Goal: Task Accomplishment & Management: Manage account settings

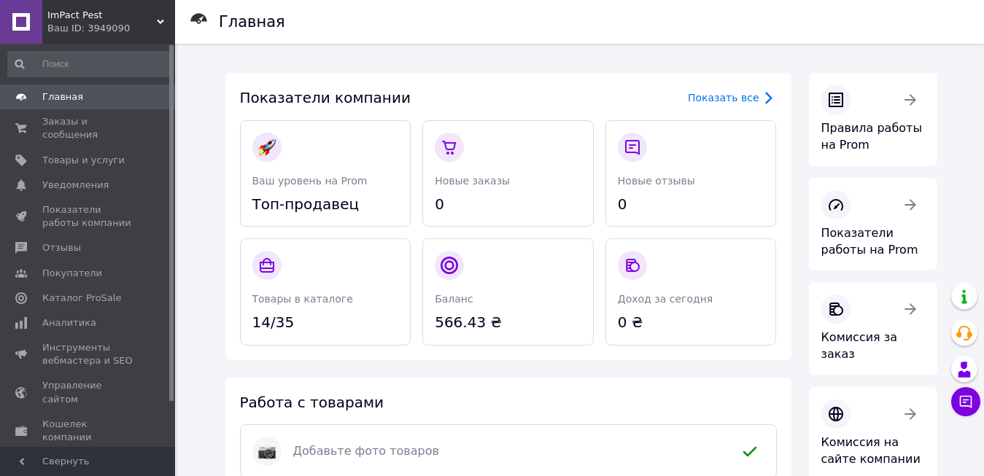
drag, startPoint x: 0, startPoint y: 0, endPoint x: 82, endPoint y: 103, distance: 131.8
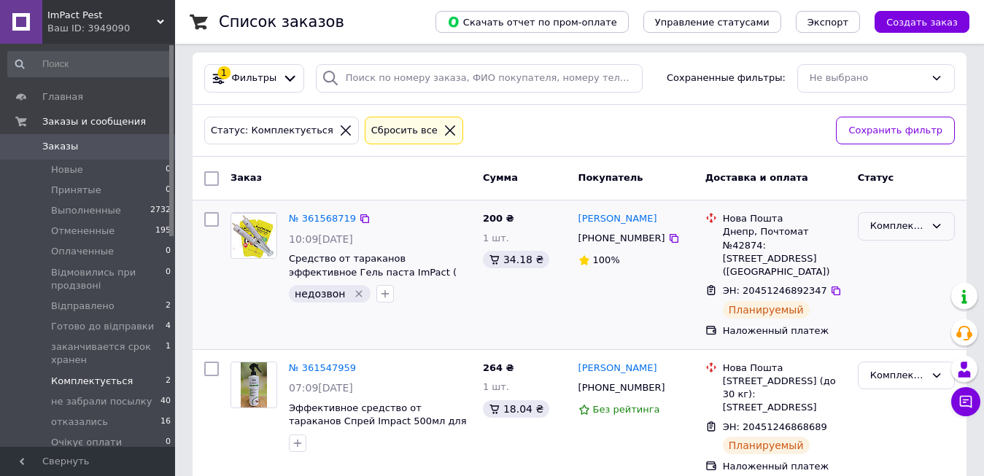
click at [906, 225] on div "Комплектується" at bounding box center [897, 226] width 55 height 15
click at [906, 301] on li "Готово до відправки" at bounding box center [907, 294] width 96 height 42
click at [905, 368] on div "Комплектується" at bounding box center [897, 375] width 55 height 15
click at [886, 423] on li "Готово до відправки" at bounding box center [907, 443] width 96 height 42
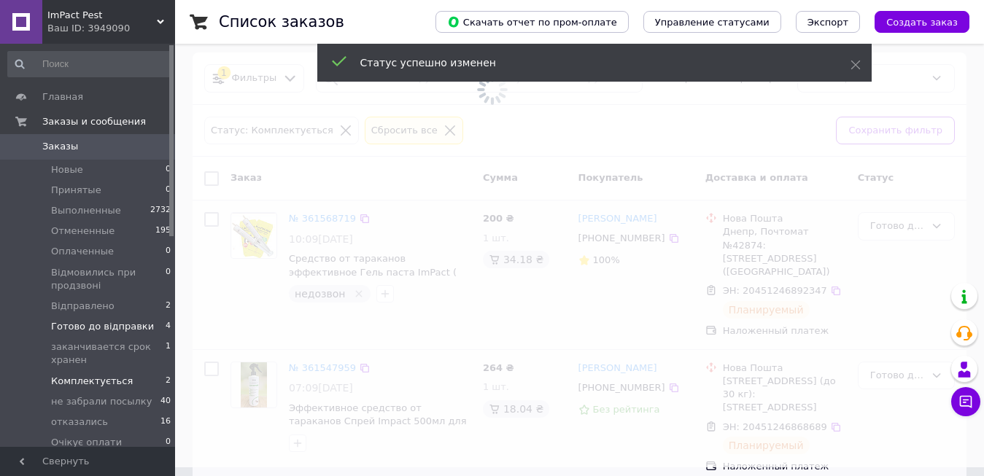
scroll to position [0, 0]
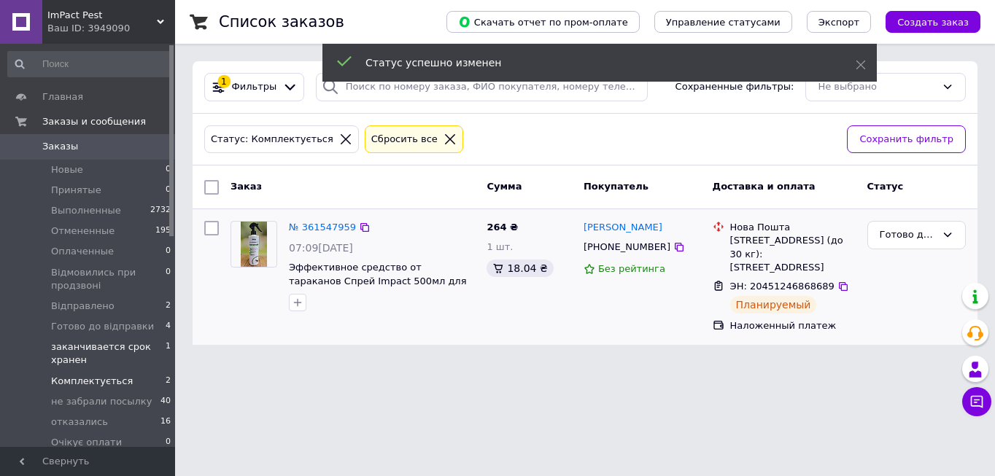
click at [70, 345] on span "заканчивается срок хранен" at bounding box center [108, 354] width 115 height 26
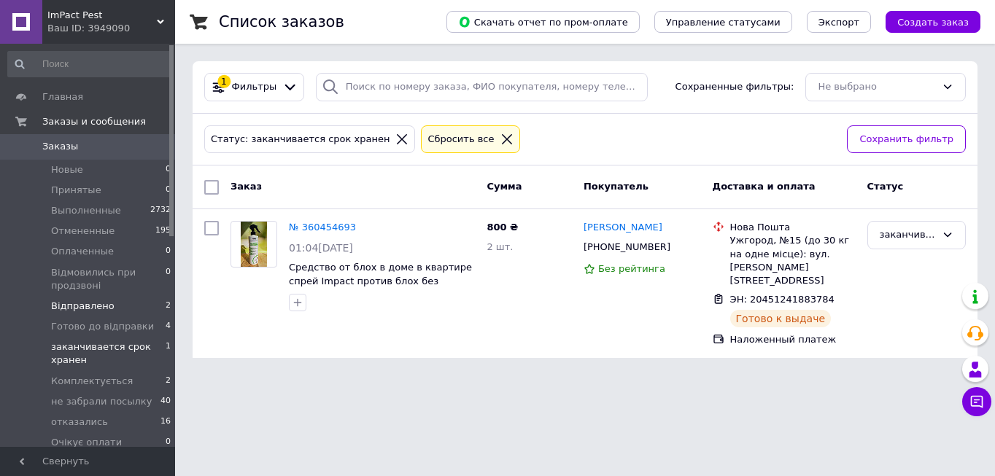
click at [104, 314] on li "Відправлено 2" at bounding box center [89, 306] width 179 height 20
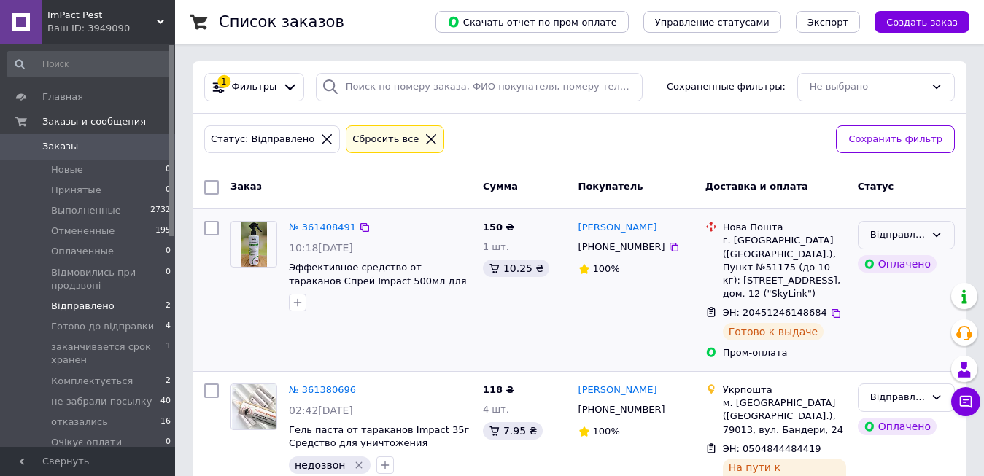
click at [937, 240] on icon at bounding box center [937, 235] width 12 height 12
click at [889, 354] on li "У відділенні" at bounding box center [907, 360] width 96 height 27
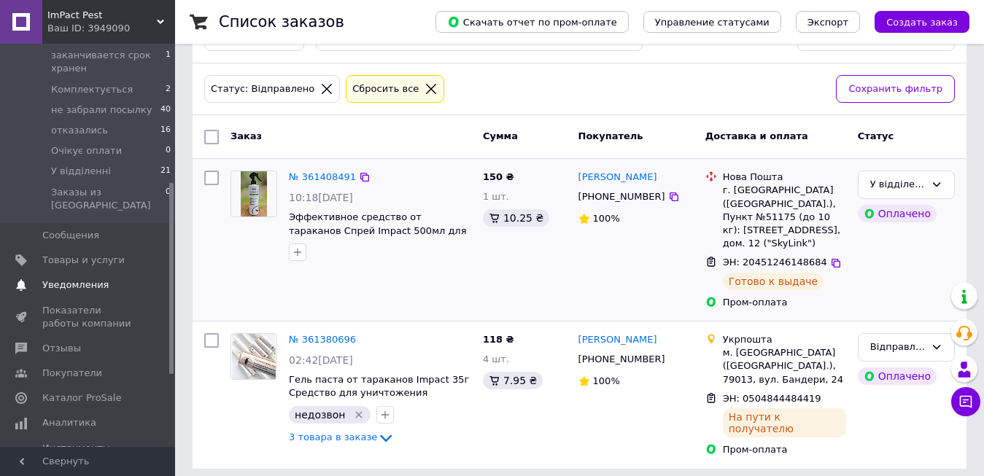
scroll to position [365, 0]
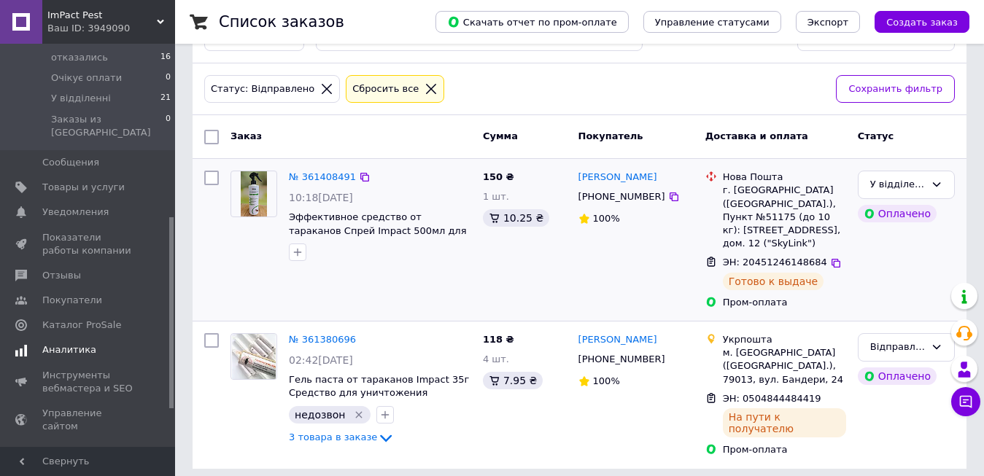
click at [85, 344] on span "Аналитика" at bounding box center [69, 350] width 54 height 13
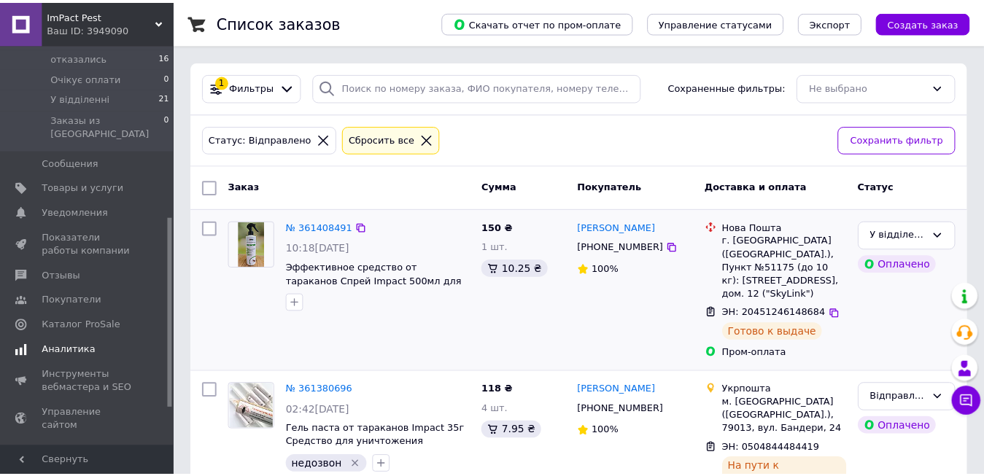
scroll to position [216, 0]
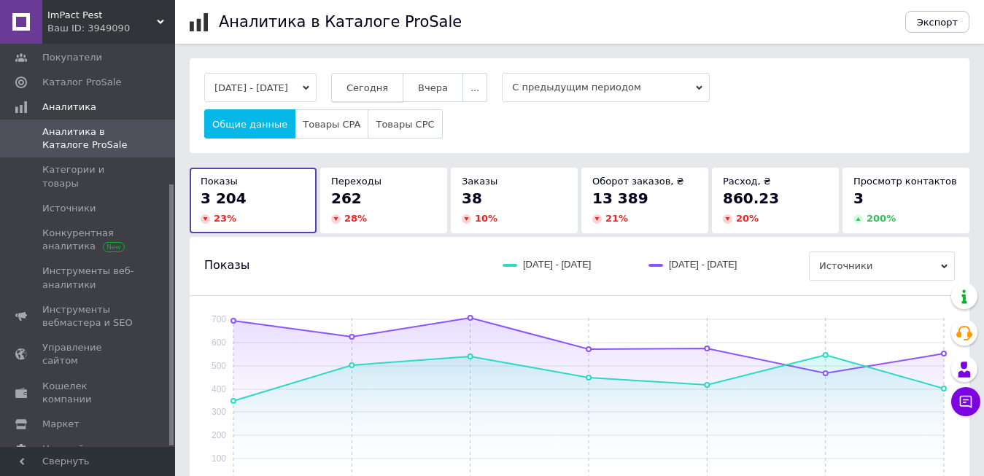
click at [383, 93] on span "Сегодня" at bounding box center [368, 87] width 42 height 11
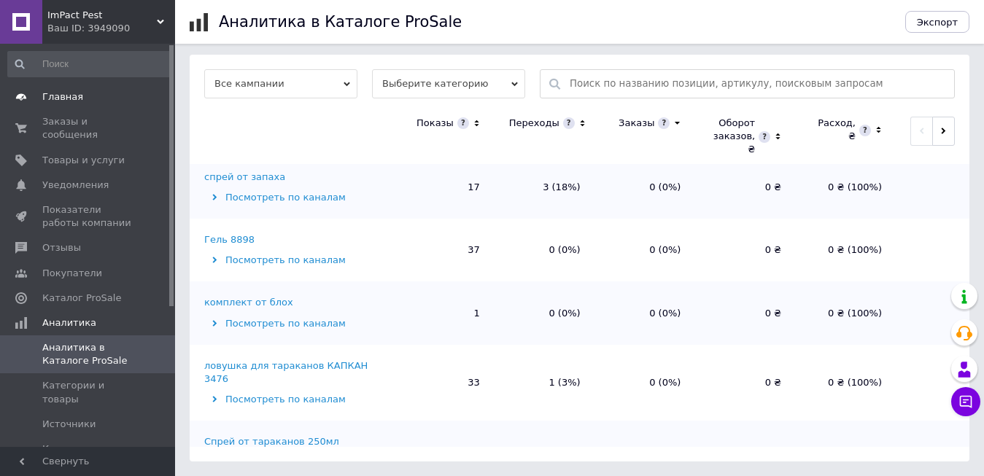
click at [83, 93] on span "Главная" at bounding box center [88, 96] width 93 height 13
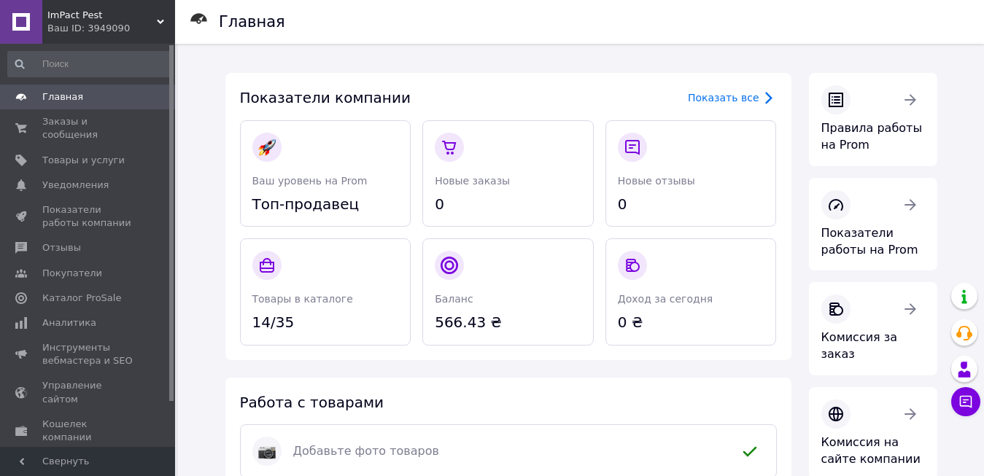
click at [85, 96] on span "Главная" at bounding box center [88, 96] width 93 height 13
